Goal: Task Accomplishment & Management: Manage account settings

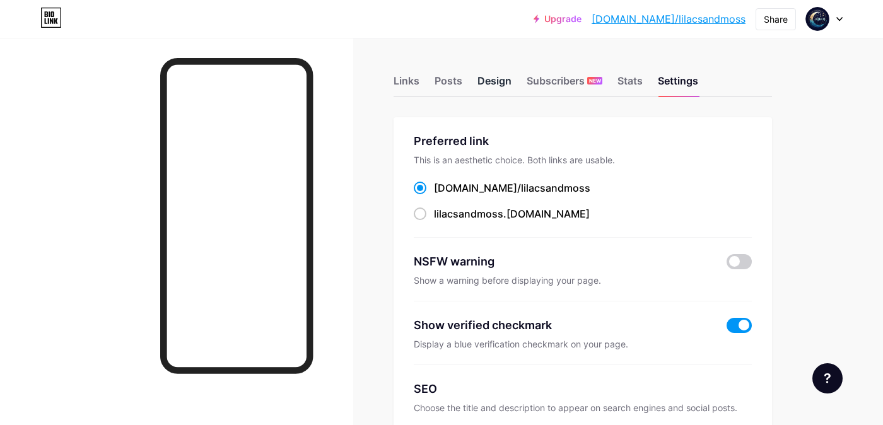
click at [502, 83] on div "Design" at bounding box center [494, 84] width 34 height 23
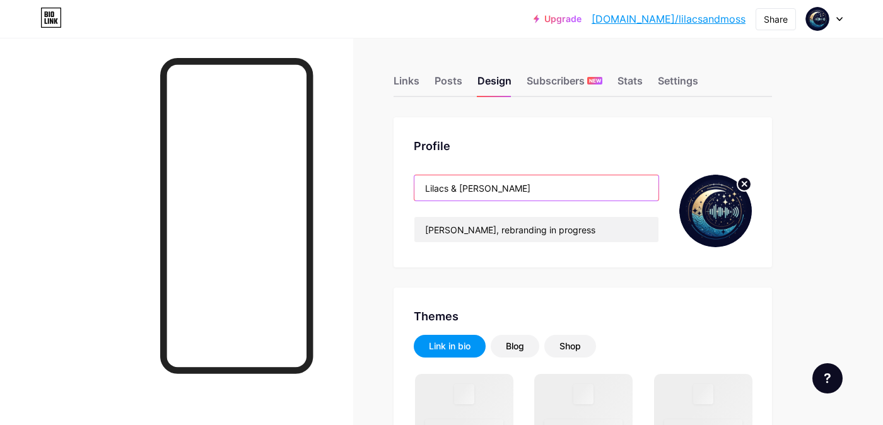
click at [483, 189] on input "Lilacs & [PERSON_NAME]" at bounding box center [536, 187] width 244 height 25
click at [482, 187] on input "Lilacs & [PERSON_NAME]" at bounding box center [536, 187] width 244 height 25
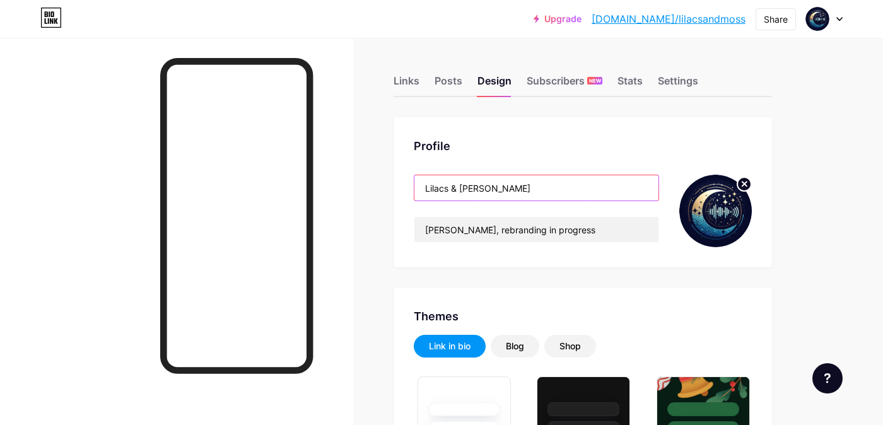
click at [482, 187] on input "Lilacs & [PERSON_NAME]" at bounding box center [536, 187] width 244 height 25
type input "#070c2a"
type input "#134771"
type input "#ffffff"
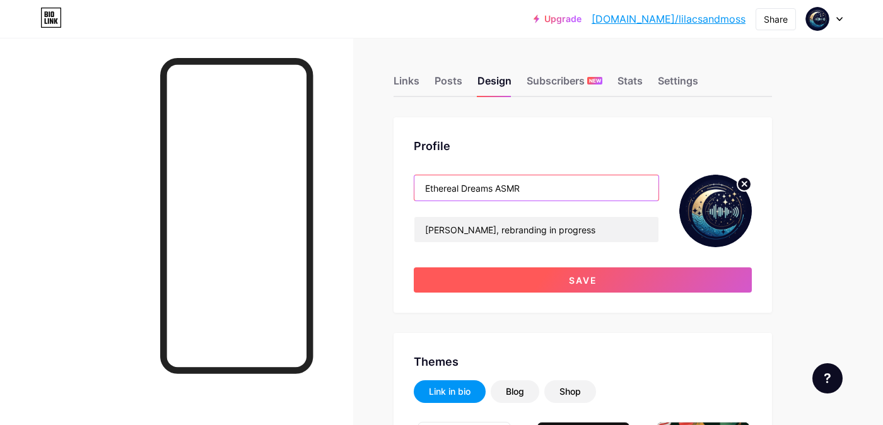
type input "Ethereal Dreams ASMR"
click at [545, 286] on button "Save" at bounding box center [583, 279] width 338 height 25
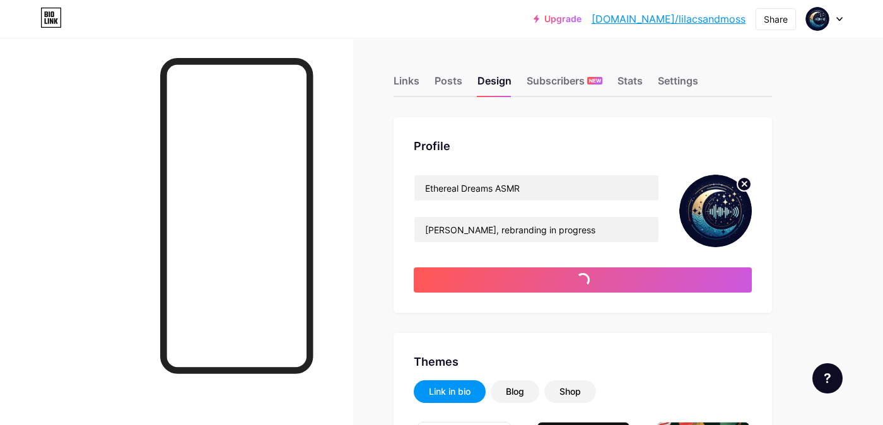
type input "#070c2a"
type input "#ffffff"
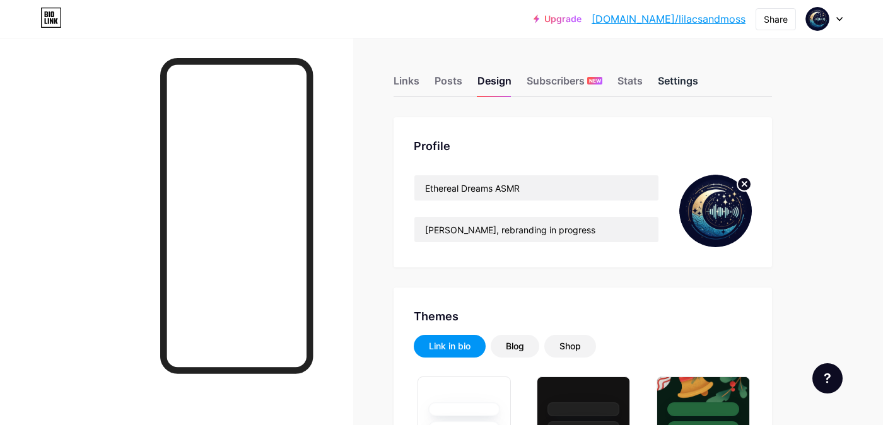
click at [676, 78] on div "Settings" at bounding box center [678, 84] width 40 height 23
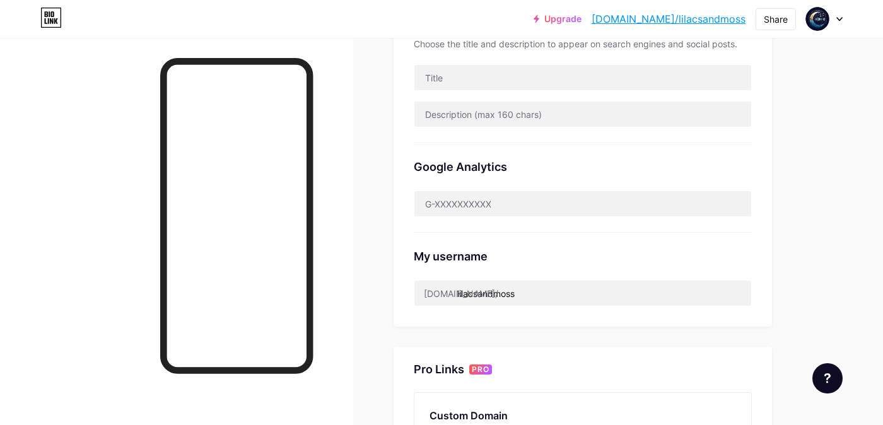
scroll to position [441, 0]
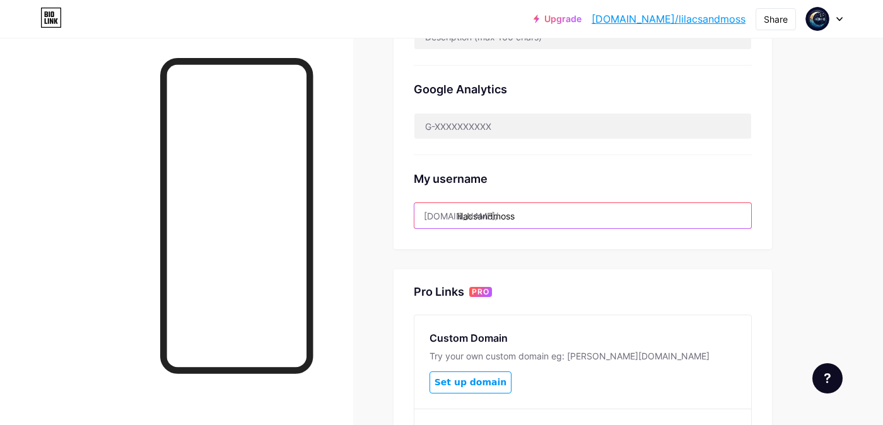
drag, startPoint x: 518, startPoint y: 216, endPoint x: 457, endPoint y: 218, distance: 61.2
click at [457, 218] on input "lilacsandmoss" at bounding box center [582, 215] width 337 height 25
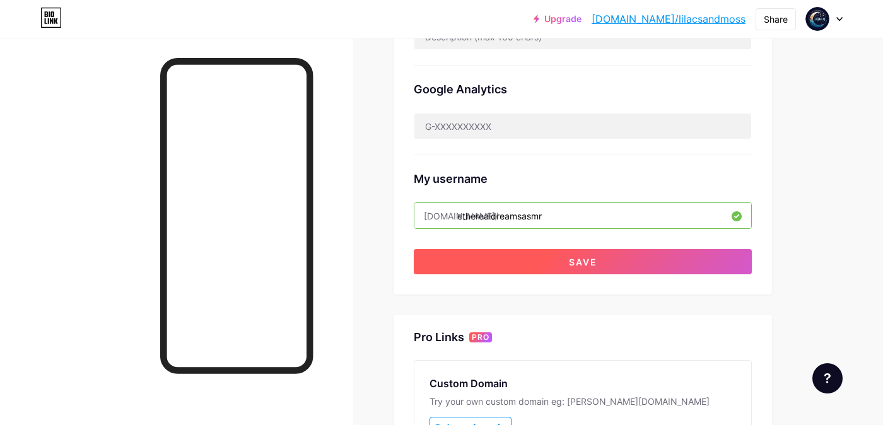
type input "etherealdreamsasmr"
click at [676, 262] on button "Save" at bounding box center [583, 261] width 338 height 25
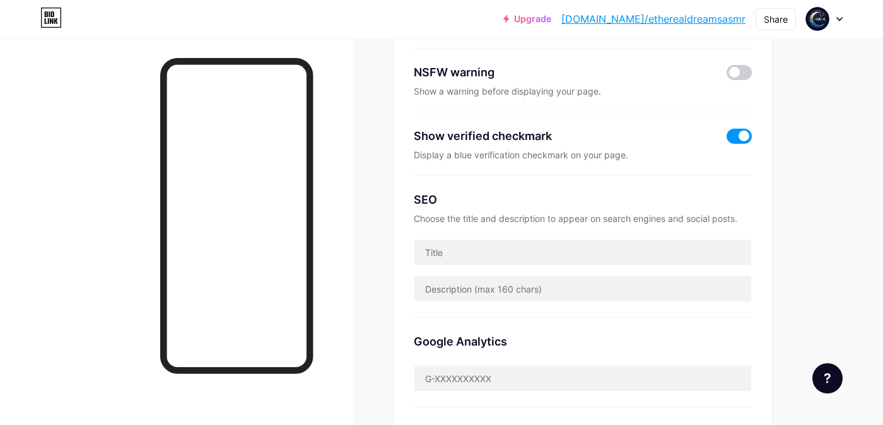
scroll to position [0, 0]
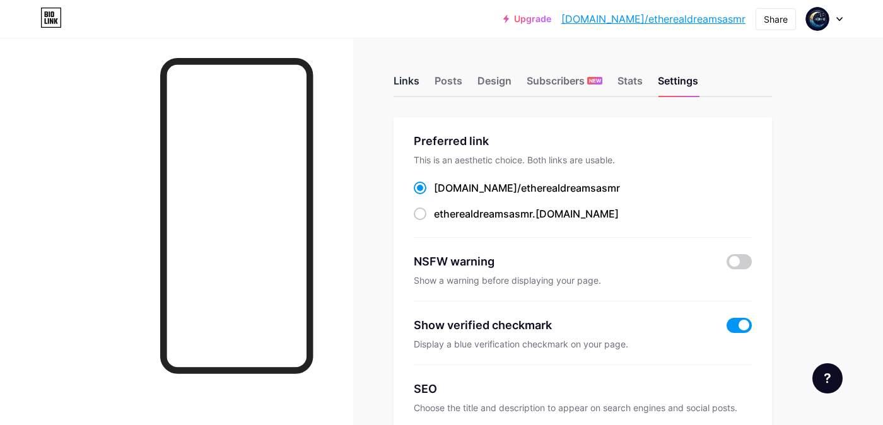
click at [403, 81] on div "Links" at bounding box center [407, 84] width 26 height 23
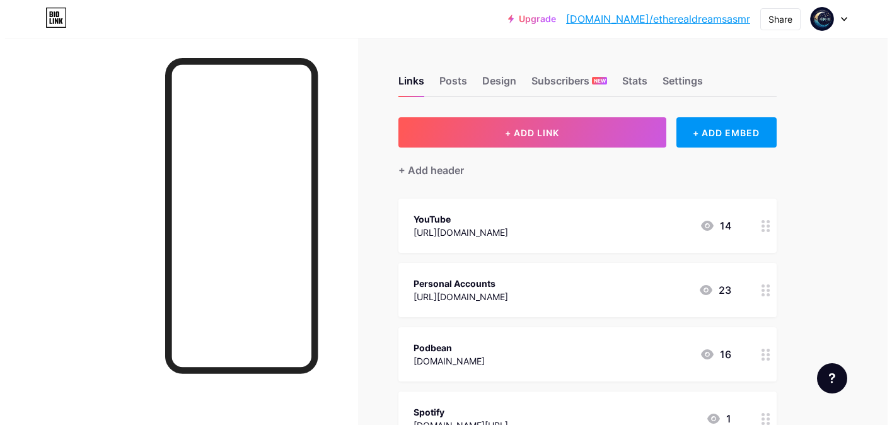
scroll to position [344, 0]
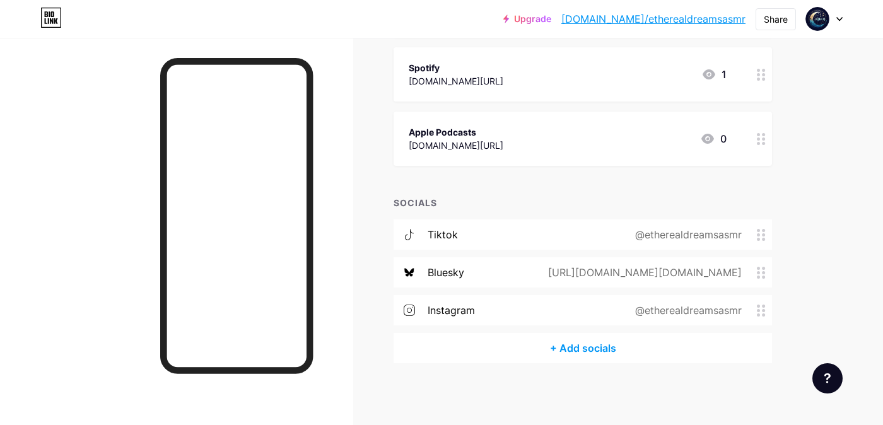
click at [593, 344] on div "+ Add socials" at bounding box center [583, 348] width 378 height 30
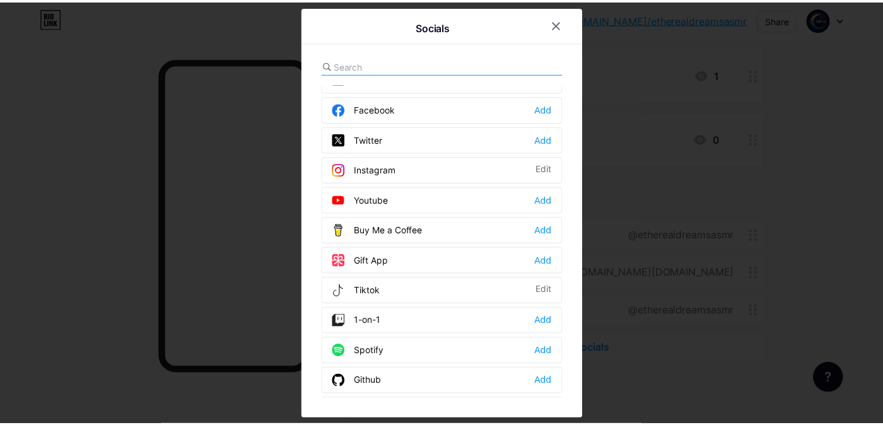
scroll to position [0, 0]
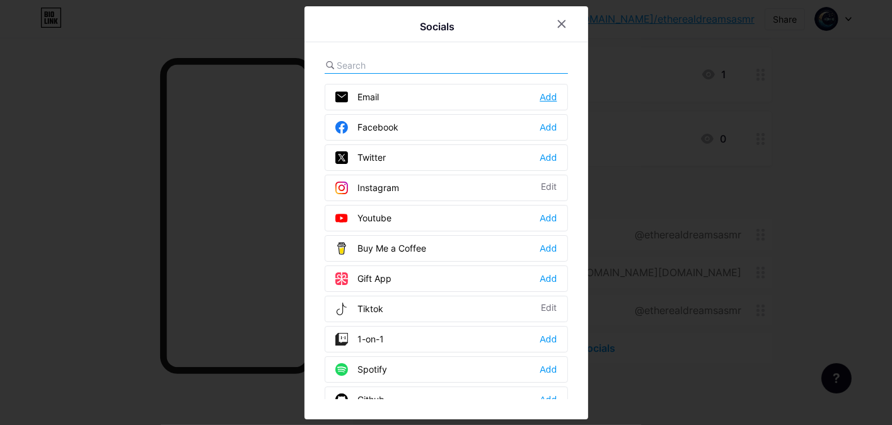
click at [549, 93] on div "Add" at bounding box center [548, 97] width 17 height 13
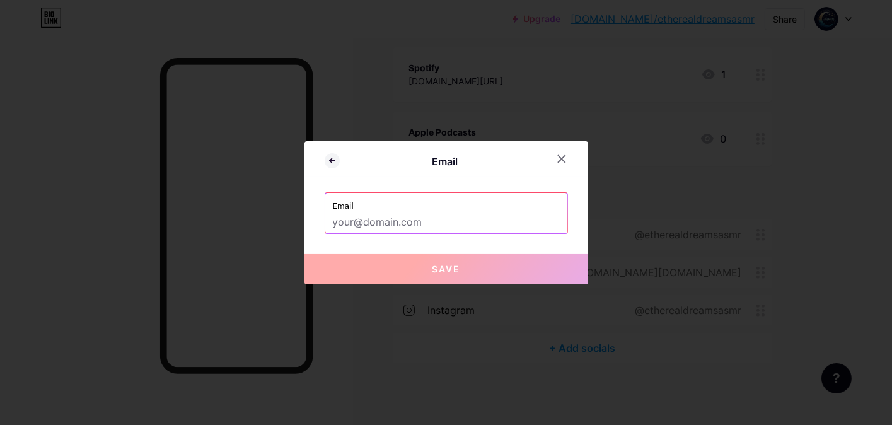
click at [441, 212] on input "text" at bounding box center [446, 222] width 227 height 21
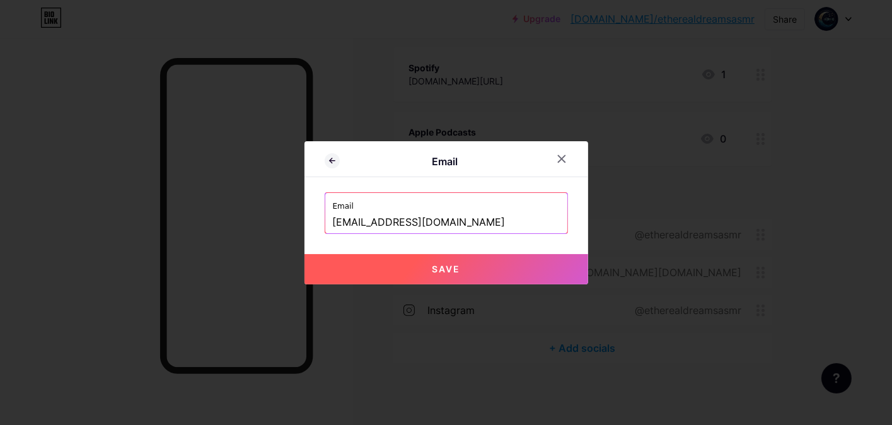
click at [467, 262] on button "Save" at bounding box center [447, 269] width 284 height 30
type input "mailto:[EMAIL_ADDRESS][DOMAIN_NAME]"
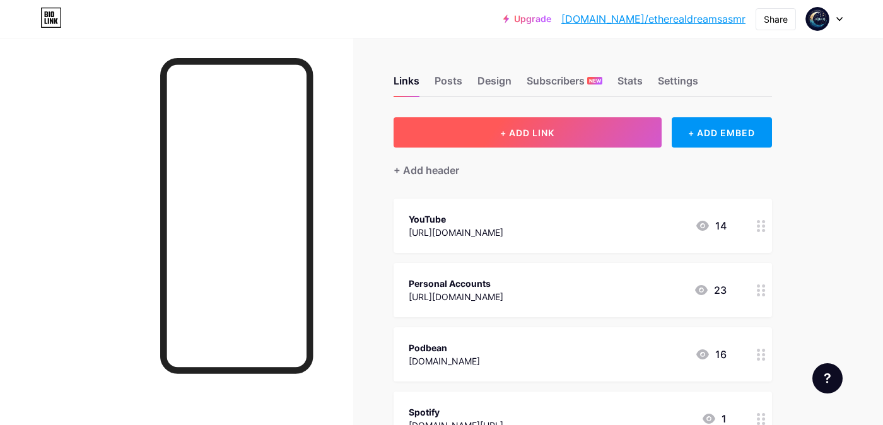
click at [510, 124] on button "+ ADD LINK" at bounding box center [528, 132] width 268 height 30
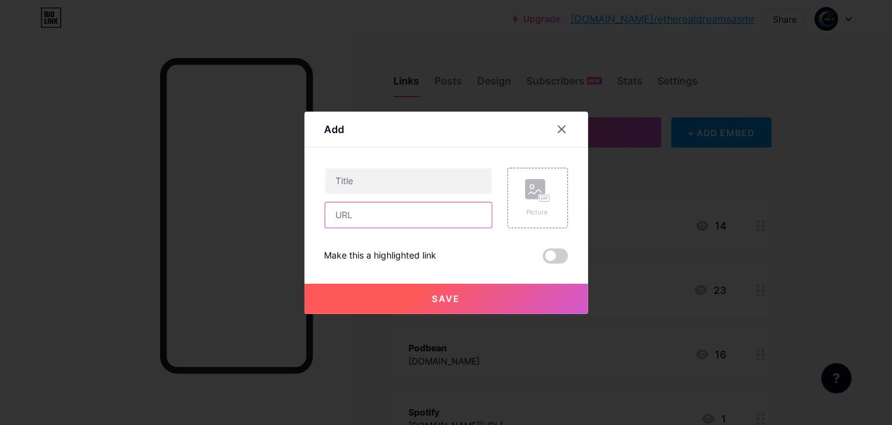
click at [371, 216] on input "text" at bounding box center [408, 214] width 166 height 25
paste input "[URL][DOMAIN_NAME]"
type input "[URL][DOMAIN_NAME]"
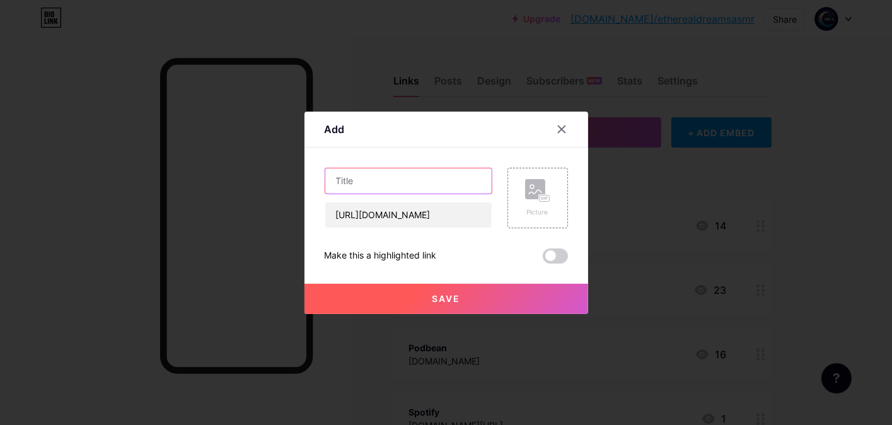
click at [372, 177] on input "text" at bounding box center [408, 180] width 166 height 25
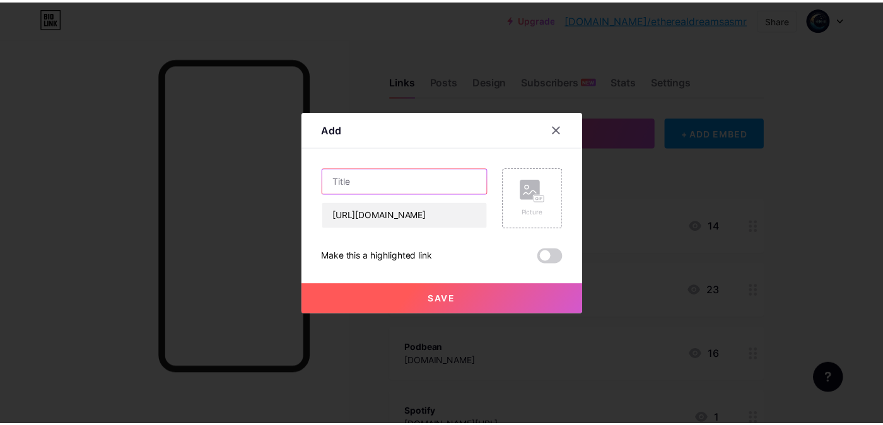
scroll to position [0, 0]
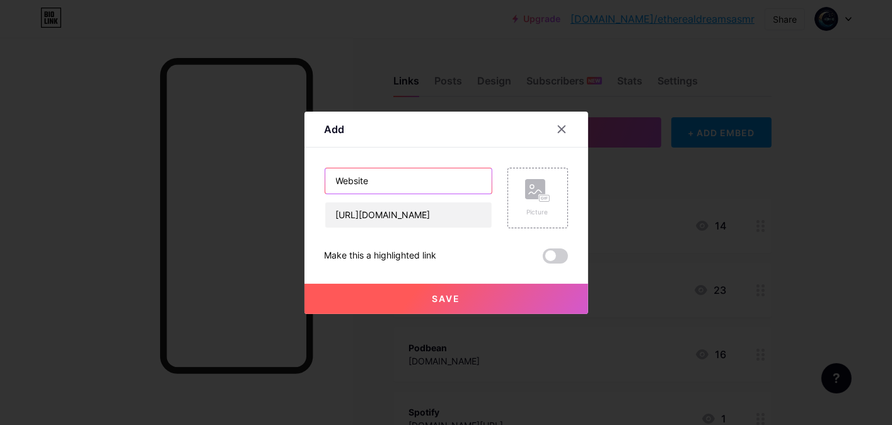
type input "Website"
click at [423, 303] on button "Save" at bounding box center [447, 299] width 284 height 30
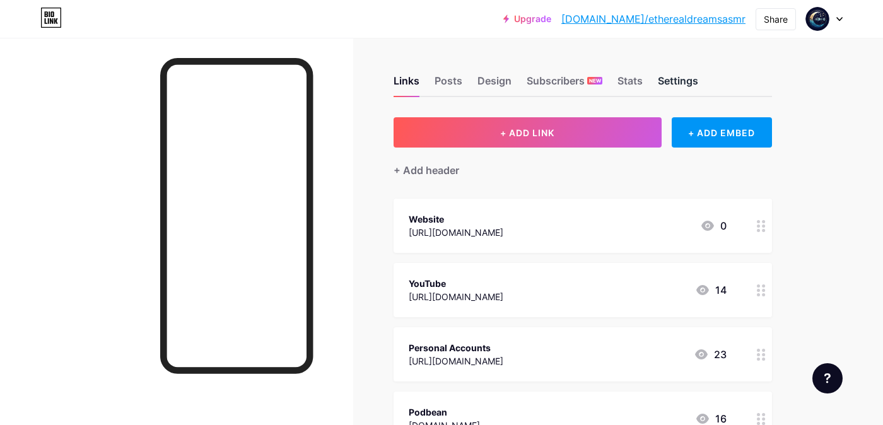
click at [677, 77] on div "Settings" at bounding box center [678, 84] width 40 height 23
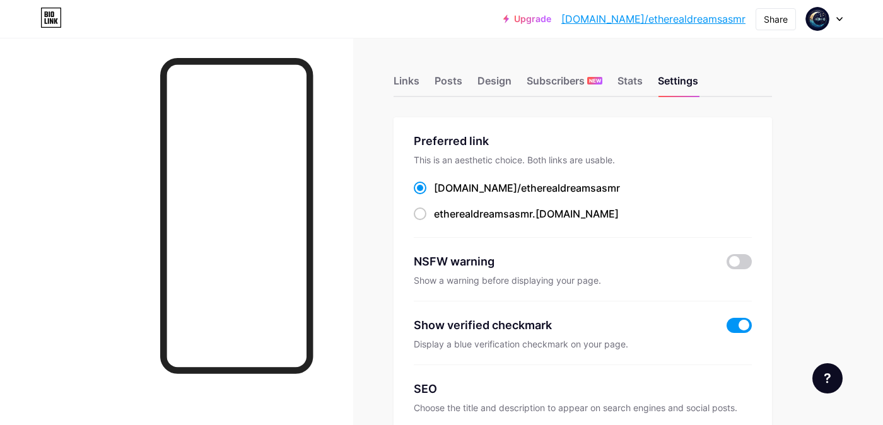
drag, startPoint x: 551, startPoint y: 191, endPoint x: 436, endPoint y: 193, distance: 114.8
click at [436, 193] on div "[DOMAIN_NAME]/ etherealdreamsasmr" at bounding box center [583, 188] width 338 height 16
copy label "[DOMAIN_NAME]/ etherealdreamsasmr"
click at [399, 75] on div "Links" at bounding box center [407, 84] width 26 height 23
